Goal: Information Seeking & Learning: Learn about a topic

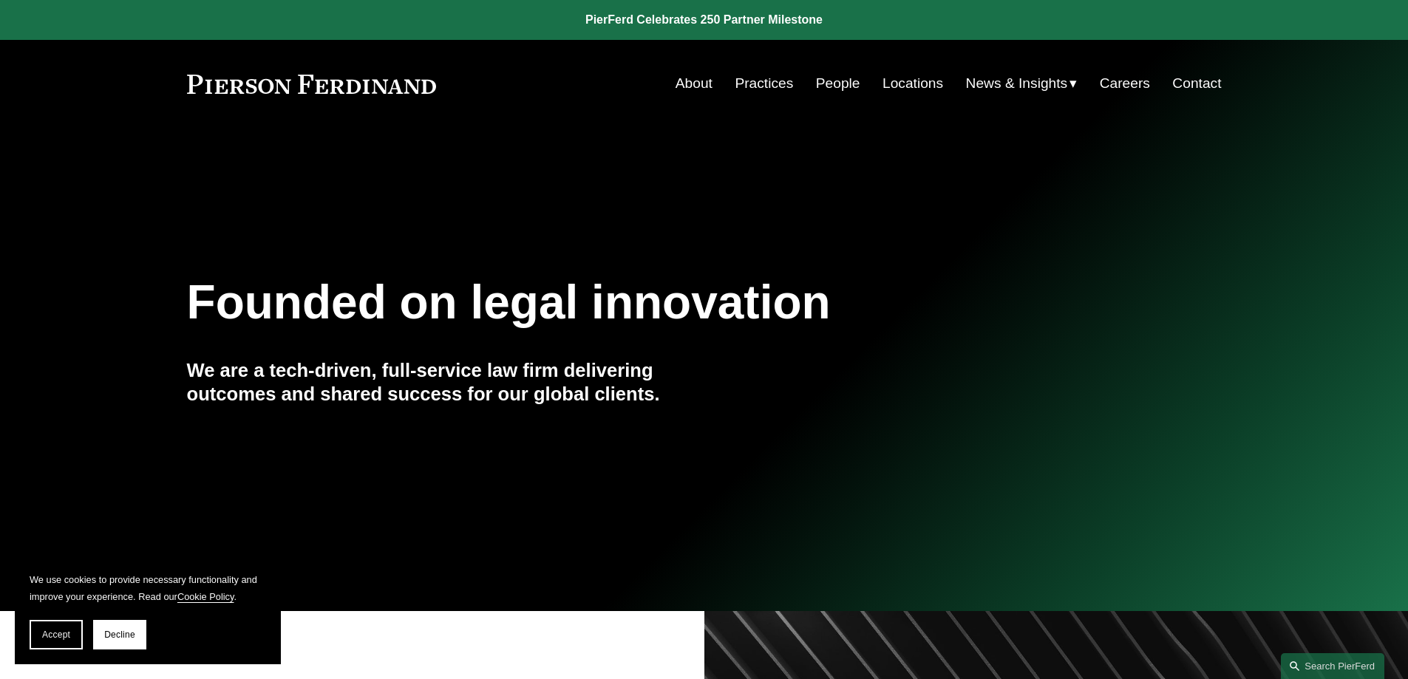
click at [904, 90] on link "Locations" at bounding box center [912, 83] width 61 height 28
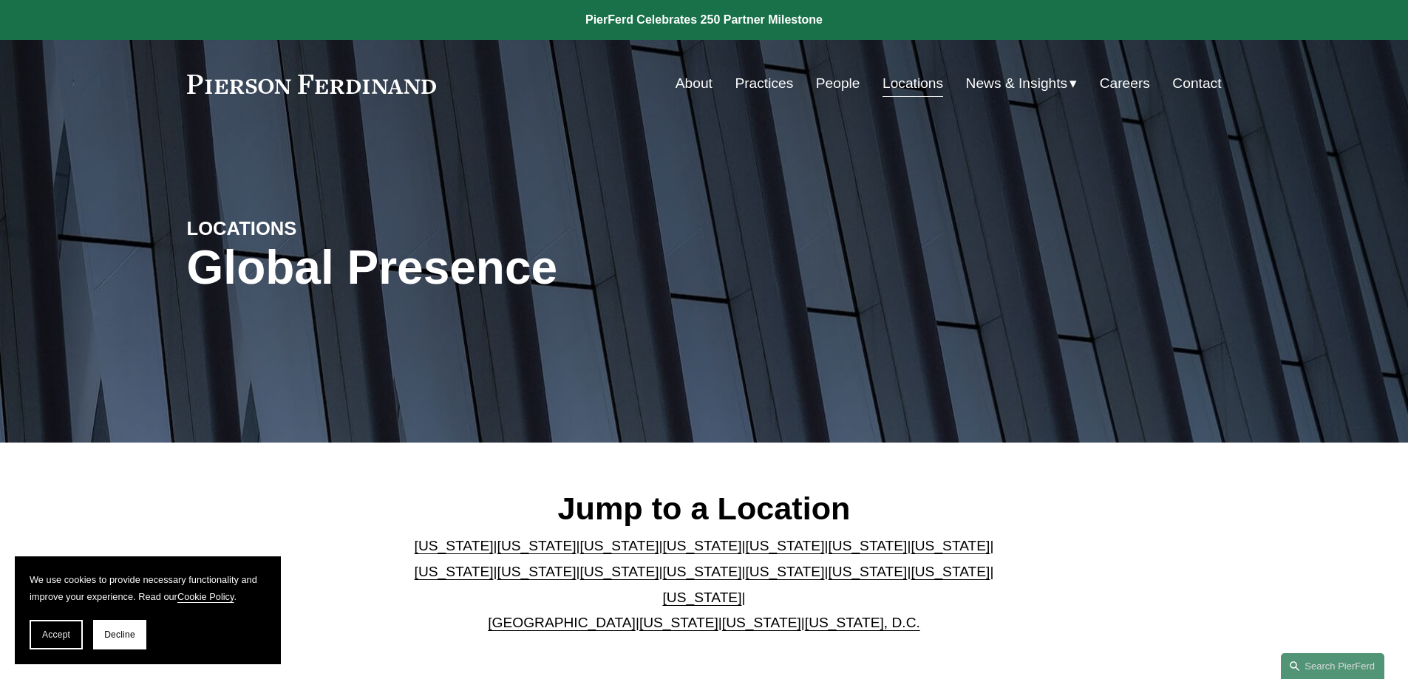
click at [745, 553] on link "[US_STATE]" at bounding box center [784, 546] width 79 height 16
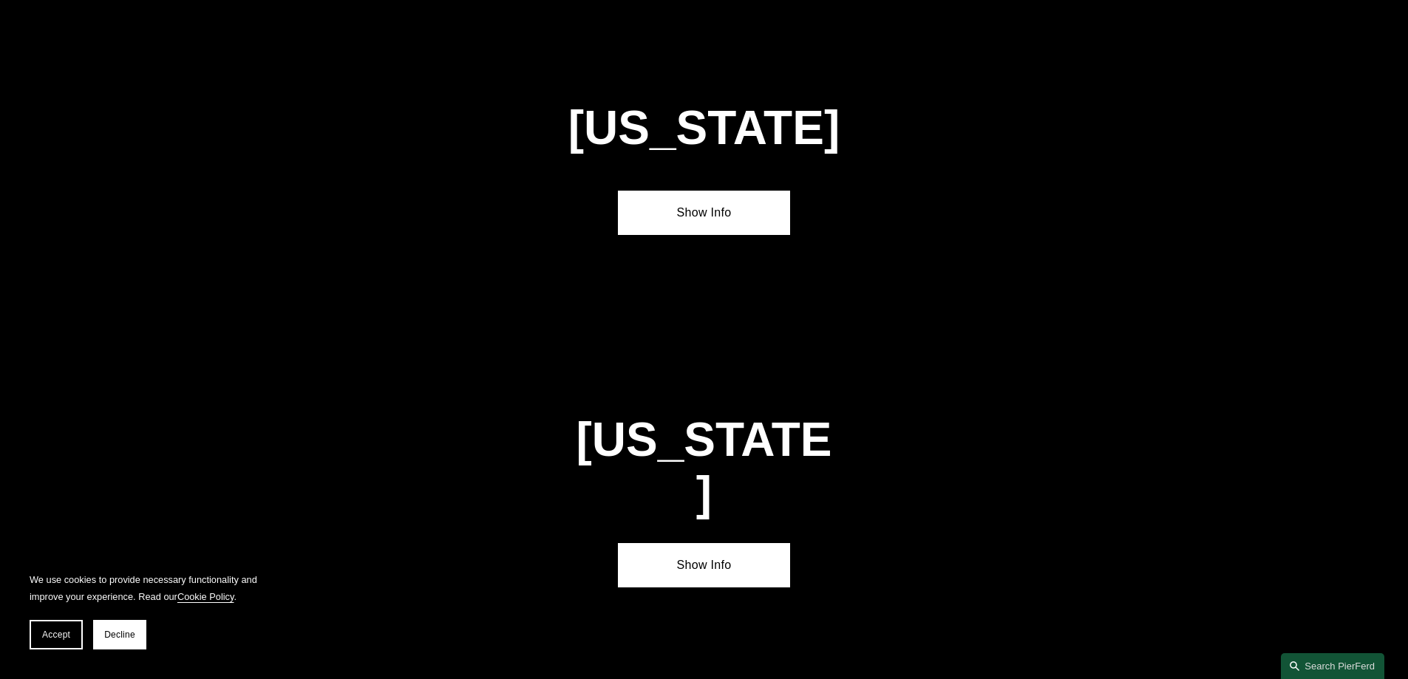
scroll to position [1916, 0]
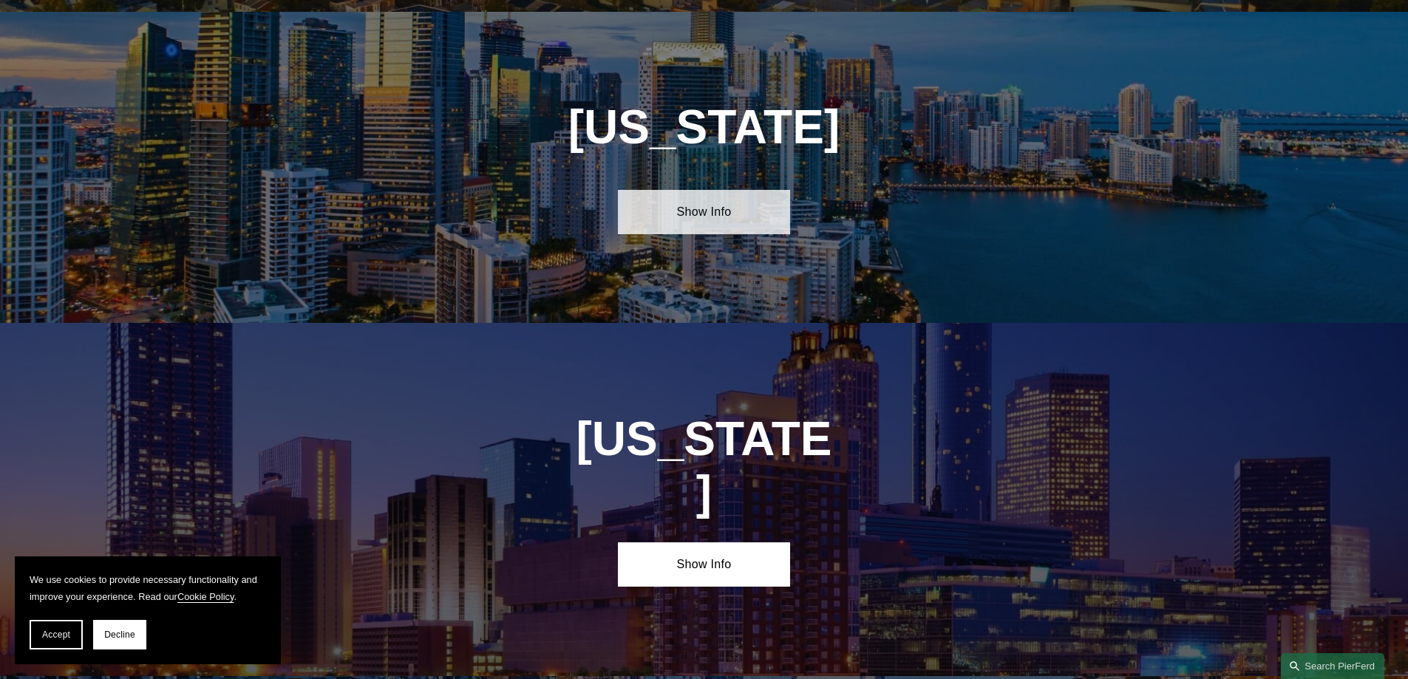
click at [709, 194] on link "Show Info" at bounding box center [704, 212] width 172 height 44
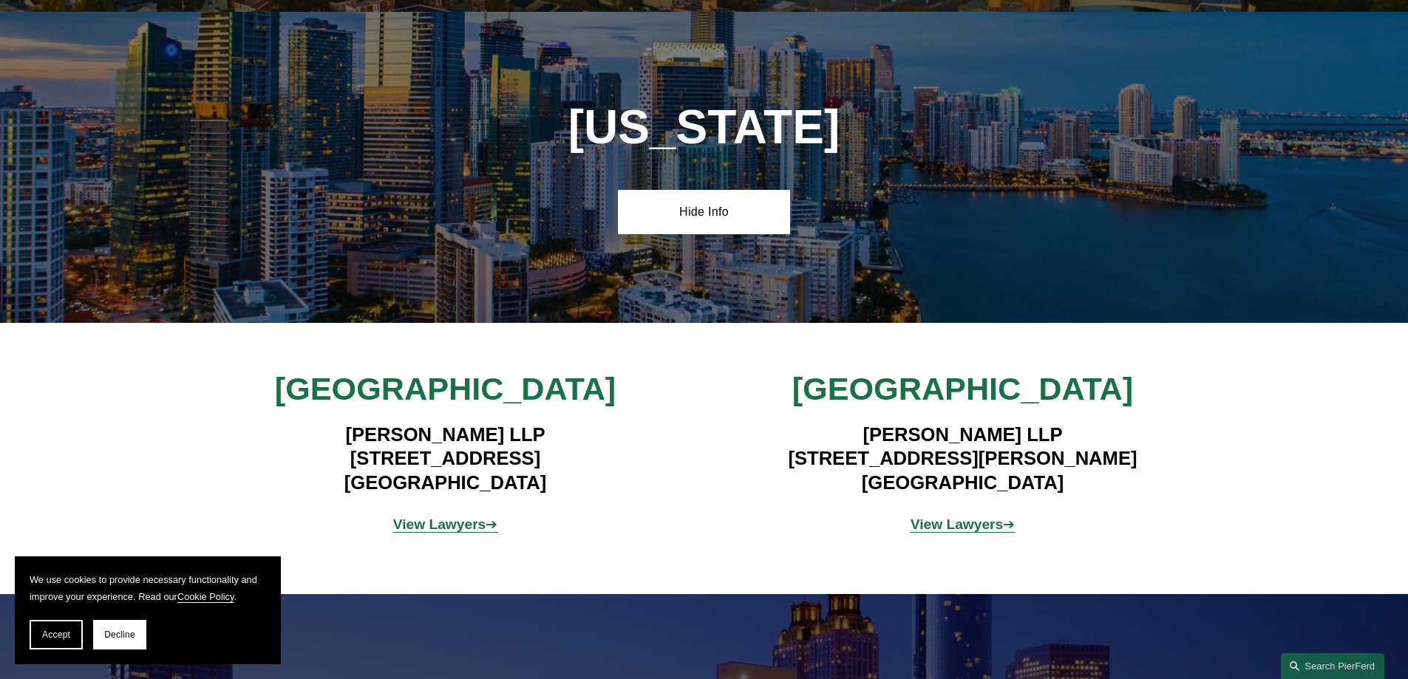
click at [432, 517] on strong "View Lawyers" at bounding box center [439, 525] width 93 height 16
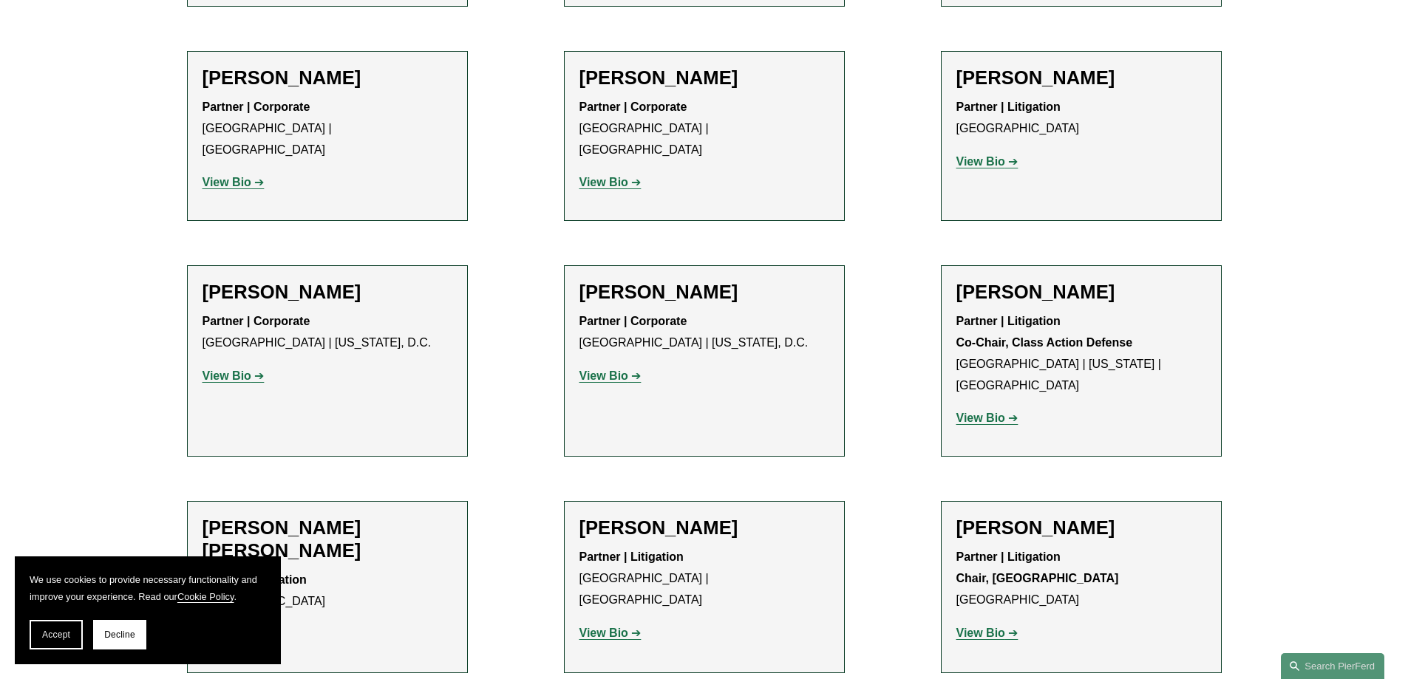
scroll to position [1035, 0]
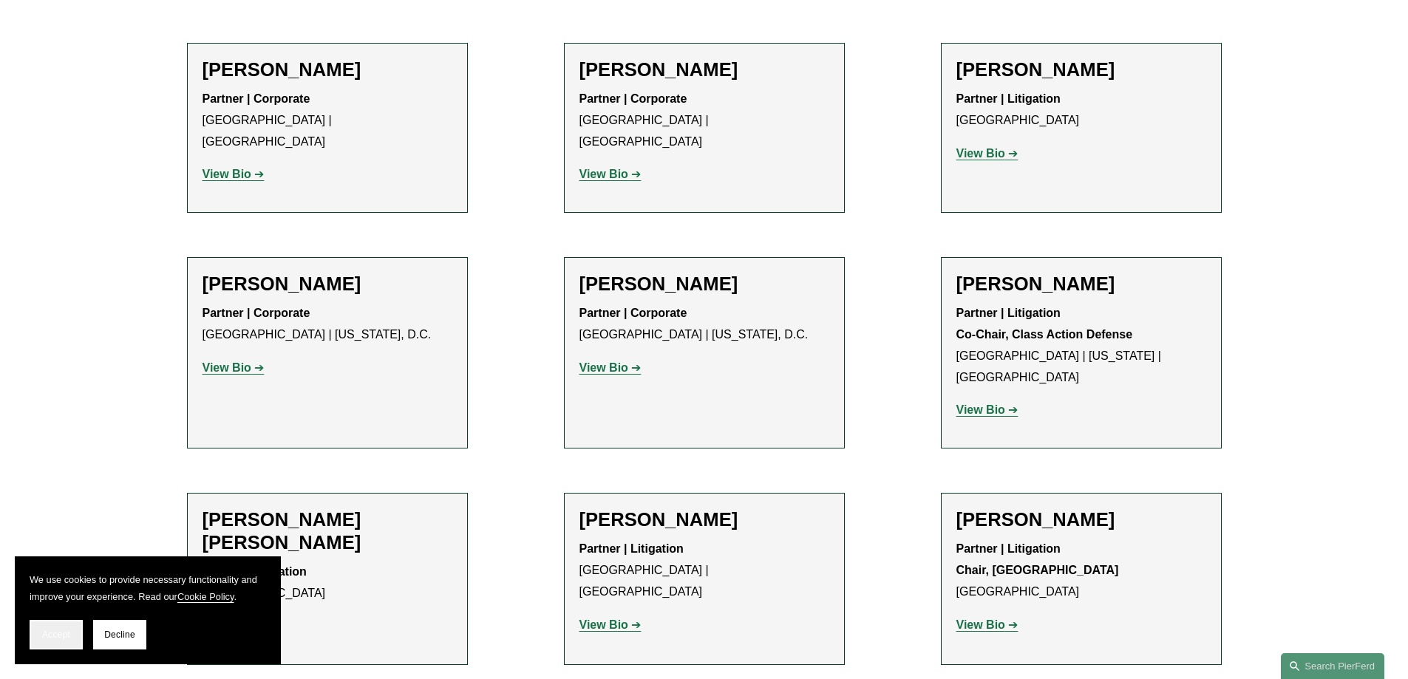
click at [67, 633] on span "Accept" at bounding box center [56, 635] width 28 height 10
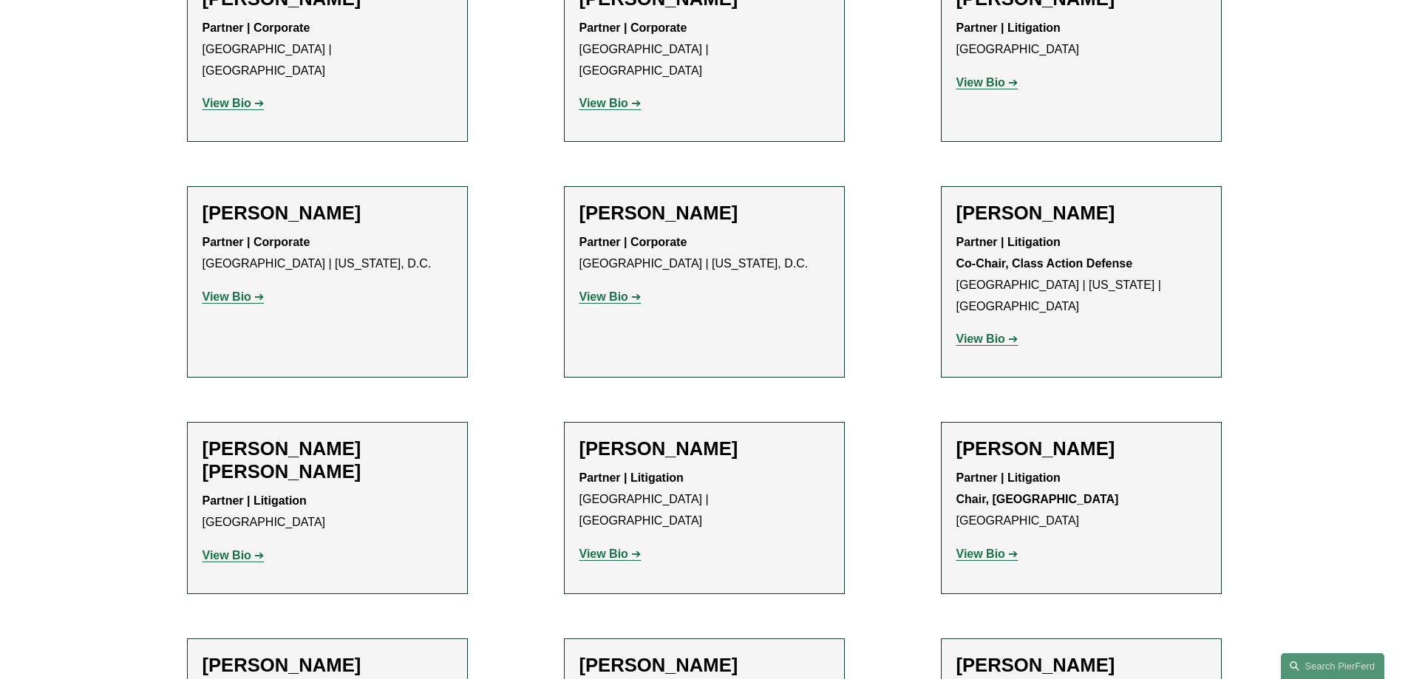
scroll to position [1330, 0]
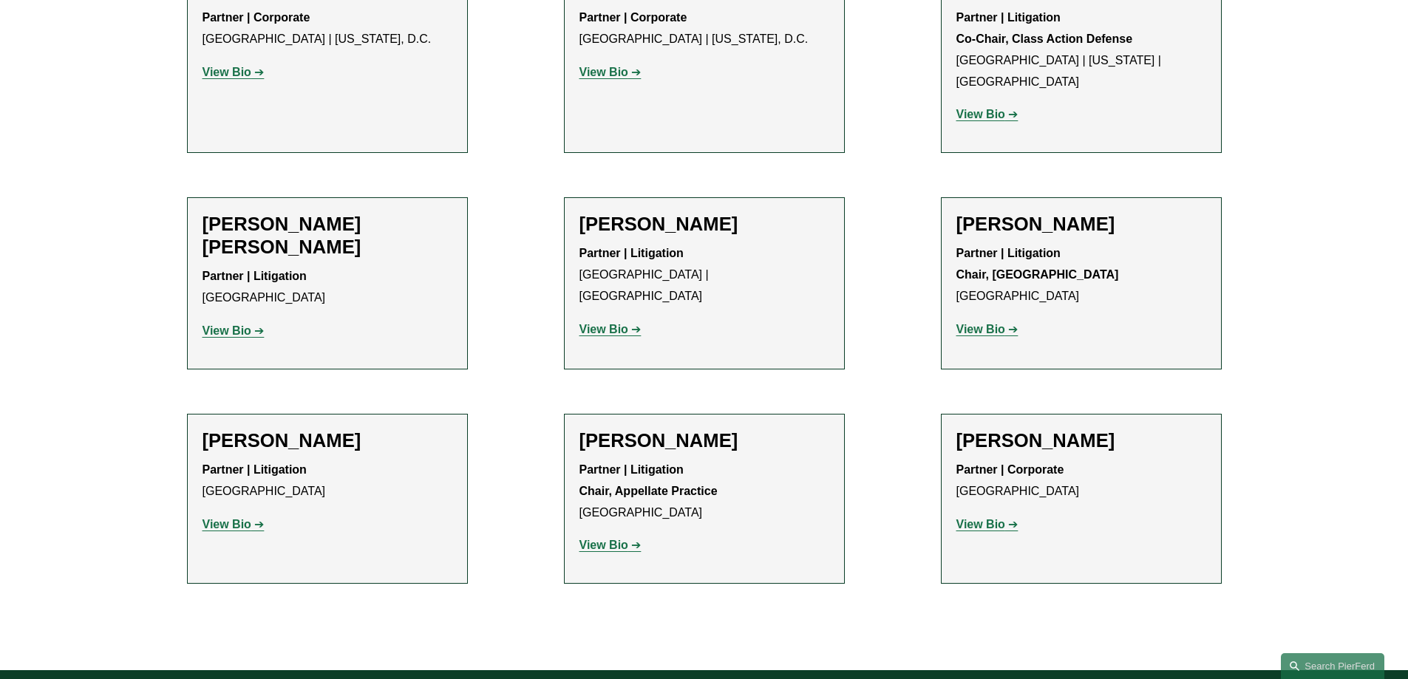
click at [599, 539] on strong "View Bio" at bounding box center [603, 545] width 49 height 13
click at [241, 324] on strong "View Bio" at bounding box center [226, 330] width 49 height 13
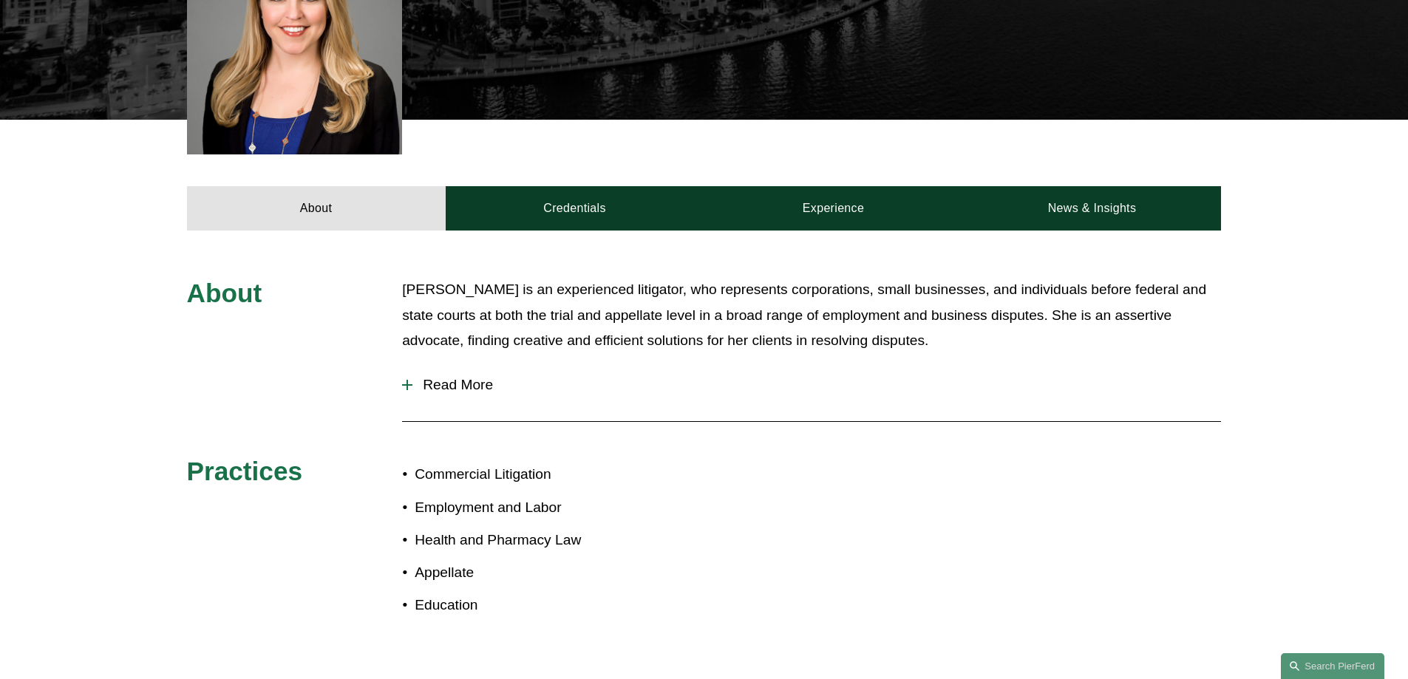
scroll to position [591, 0]
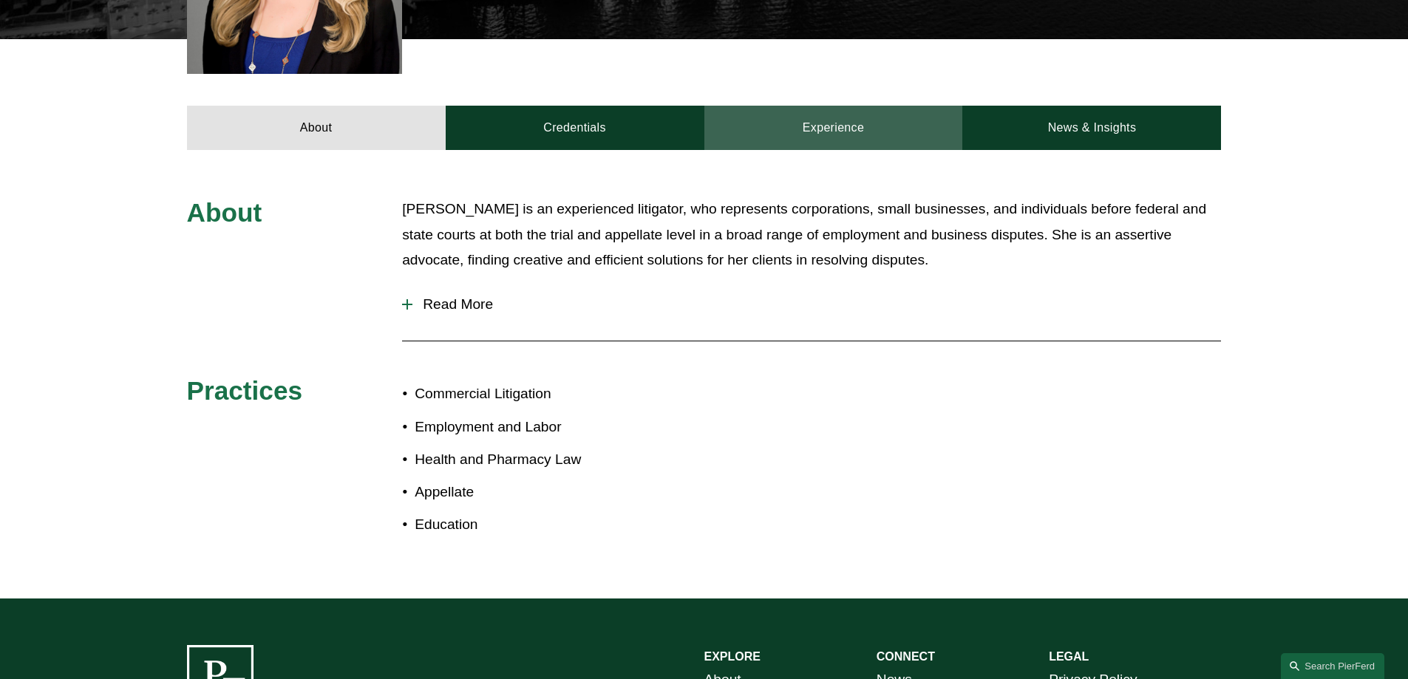
click at [838, 120] on link "Experience" at bounding box center [833, 128] width 259 height 44
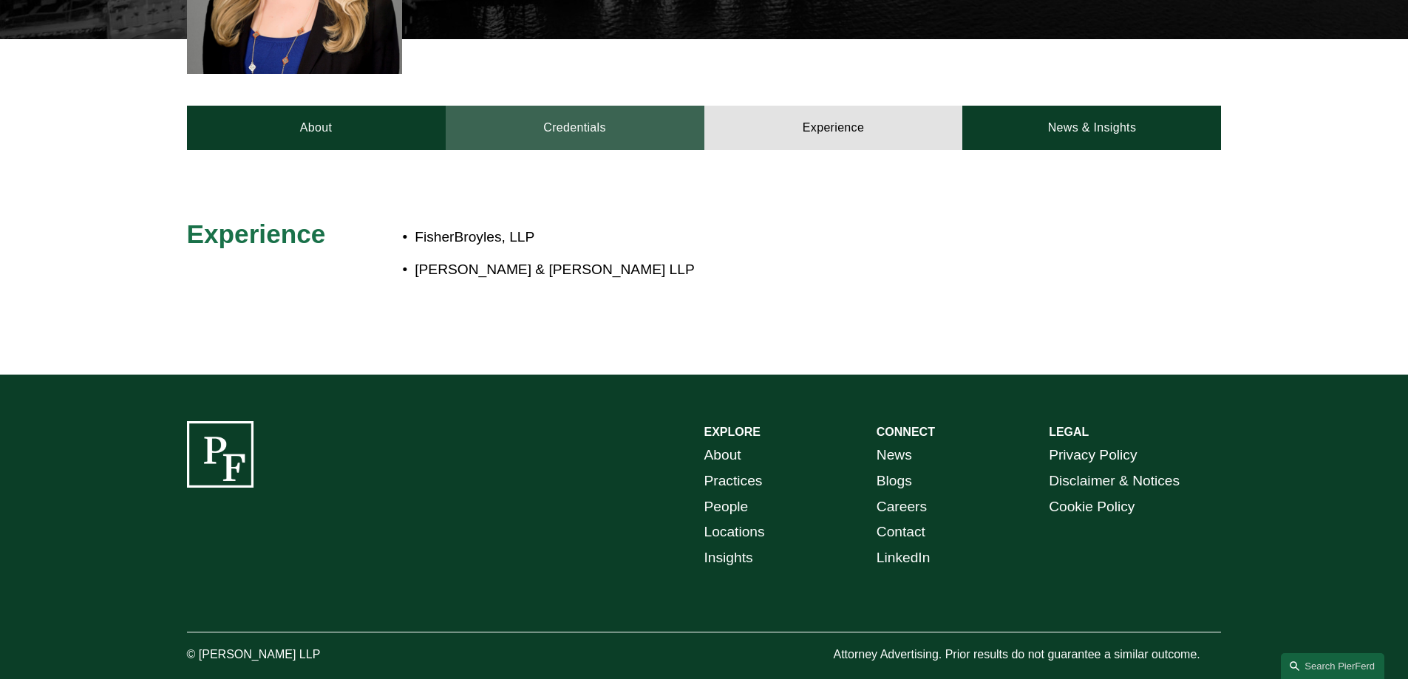
click at [610, 118] on link "Credentials" at bounding box center [575, 128] width 259 height 44
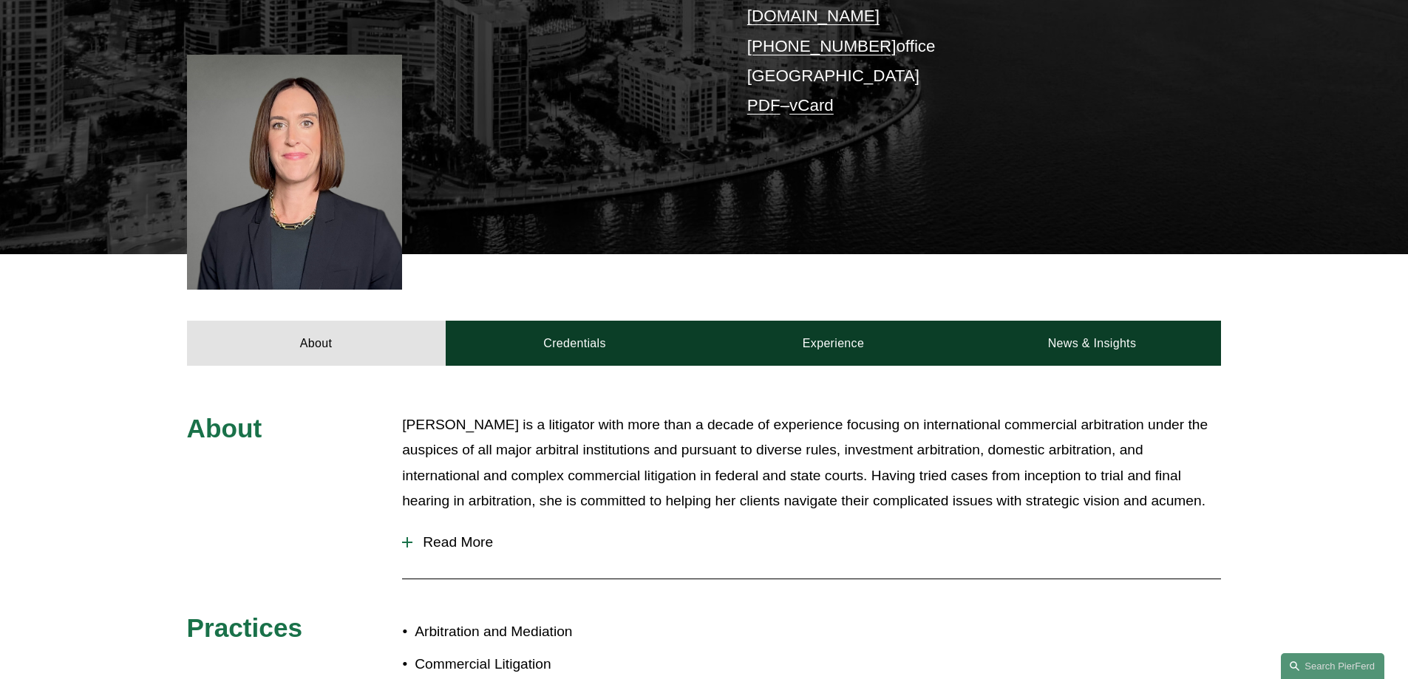
scroll to position [443, 0]
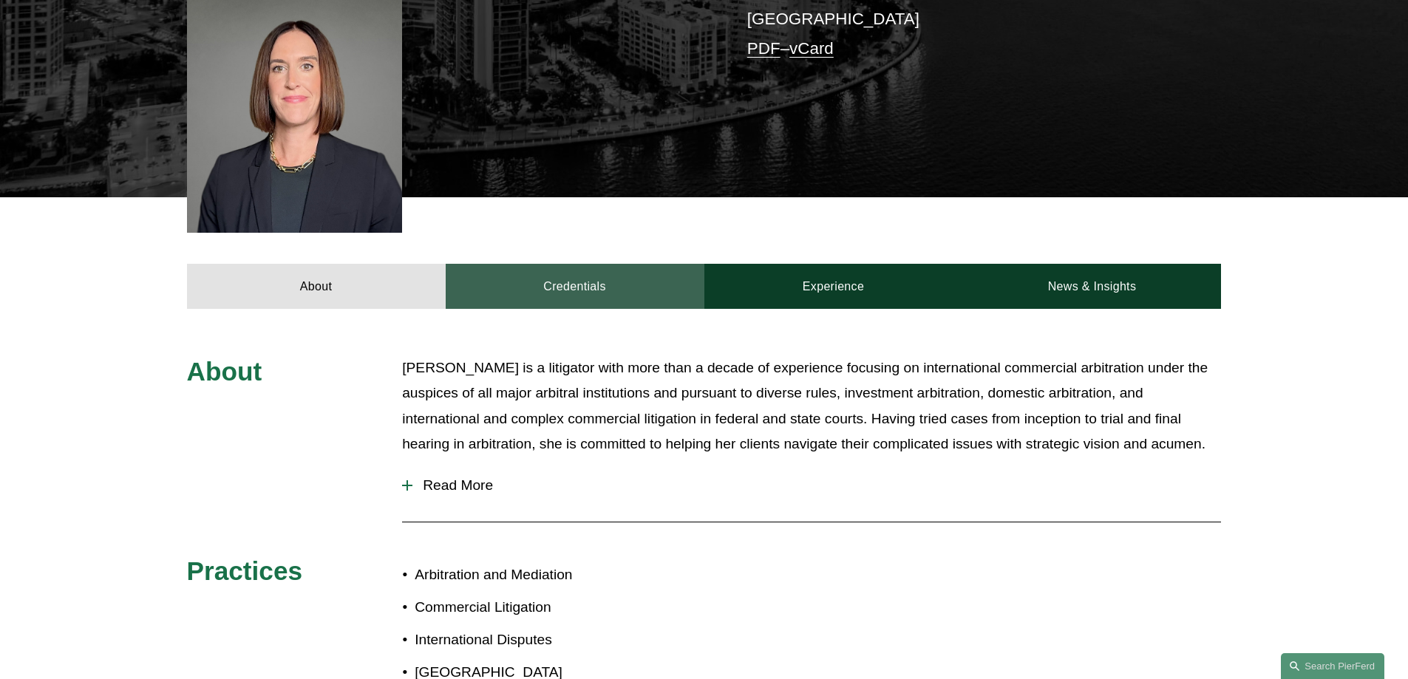
click at [564, 264] on link "Credentials" at bounding box center [575, 286] width 259 height 44
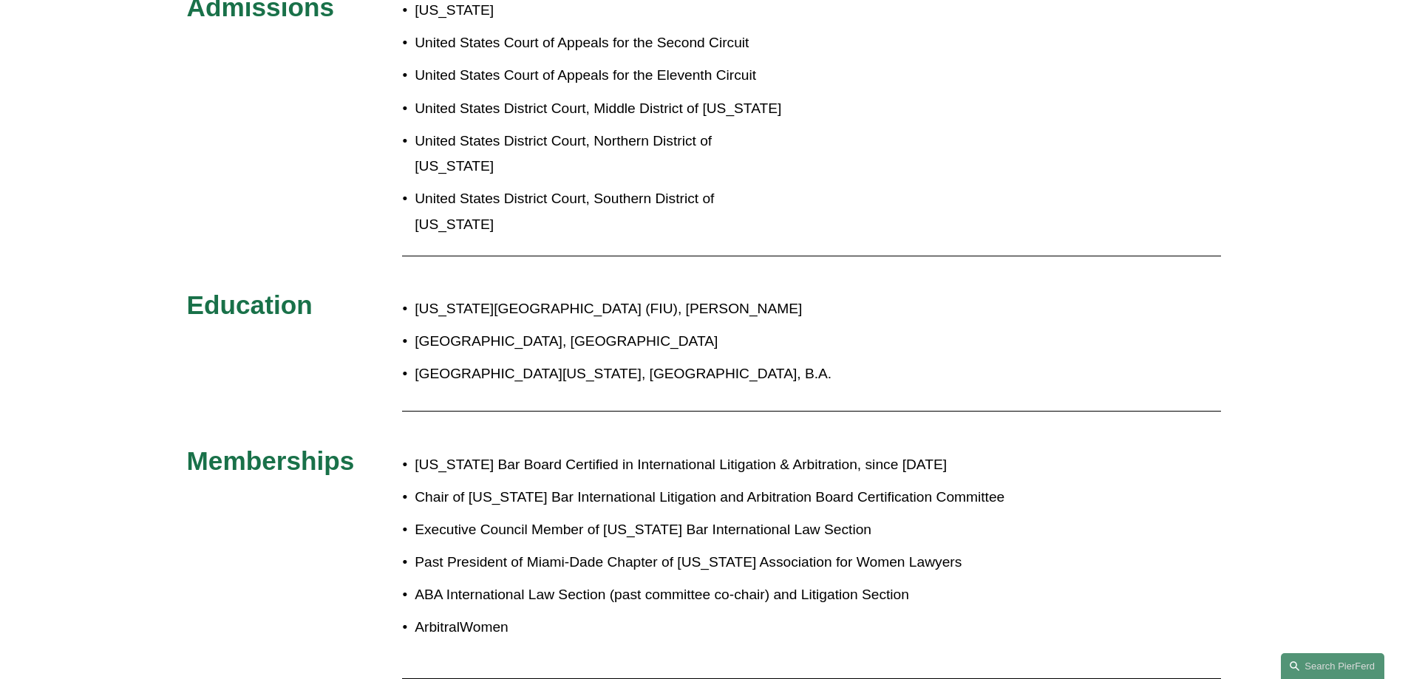
scroll to position [813, 0]
